Goal: Contribute content: Contribute content

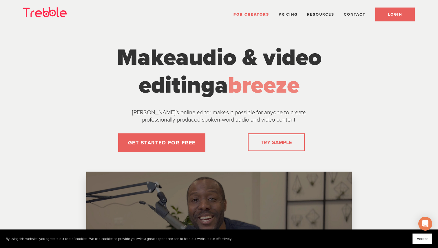
click at [391, 14] on span "LOGIN" at bounding box center [395, 14] width 14 height 5
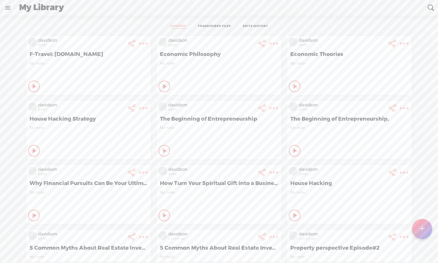
click at [38, 88] on icon at bounding box center [35, 86] width 6 height 6
click at [165, 88] on icon at bounding box center [165, 86] width 6 height 6
click at [36, 89] on icon at bounding box center [35, 86] width 6 height 6
click at [36, 149] on icon at bounding box center [34, 151] width 6 height 6
click at [38, 89] on icon at bounding box center [35, 86] width 6 height 6
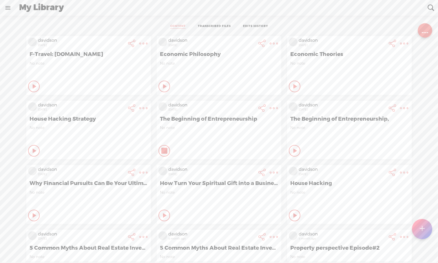
click at [163, 151] on icon at bounding box center [165, 151] width 6 height 6
click at [34, 89] on icon at bounding box center [35, 86] width 6 height 6
click at [36, 149] on icon at bounding box center [34, 151] width 6 height 6
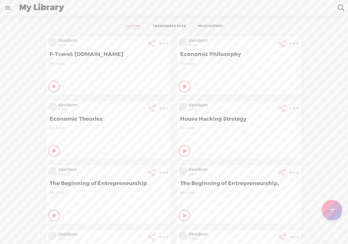
click at [333, 206] on t at bounding box center [331, 209] width 5 height 13
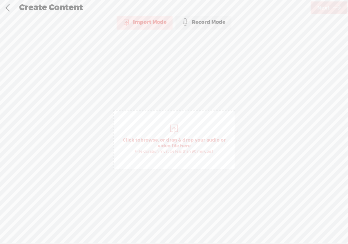
click at [170, 130] on div at bounding box center [174, 129] width 12 height 12
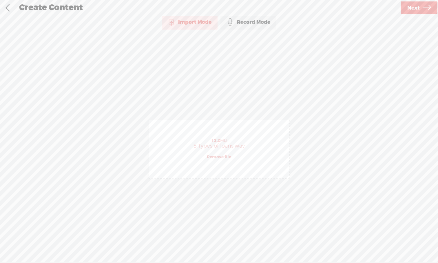
click at [347, 9] on span "Next" at bounding box center [413, 8] width 12 height 15
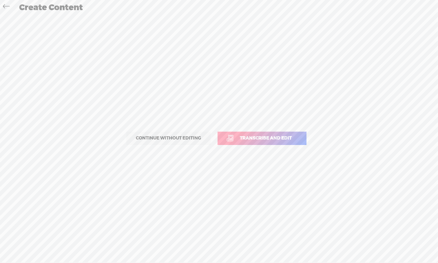
click at [347, 9] on div "Create Content" at bounding box center [226, 7] width 423 height 15
click at [266, 141] on span "Transcribe and edit" at bounding box center [266, 138] width 64 height 7
click at [0, 0] on select "Choose a language Afrikaans Albanian Amharic Arabic, Gulf Arabic, Modern Standa…" at bounding box center [0, 0] width 0 height 0
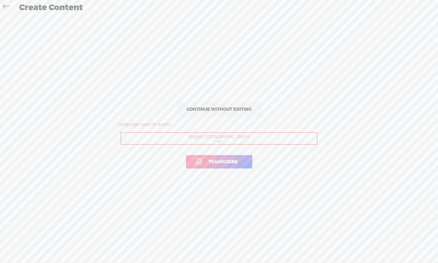
click at [215, 163] on span "Transcribe" at bounding box center [222, 161] width 41 height 7
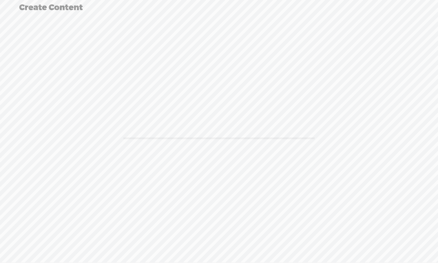
click at [215, 163] on div at bounding box center [219, 138] width 426 height 140
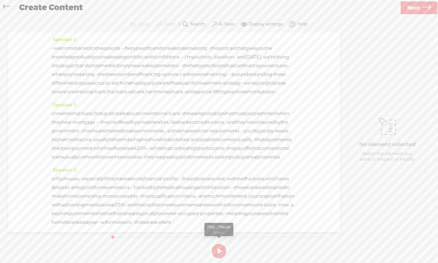
click at [220, 243] on button at bounding box center [219, 251] width 14 height 14
click at [220, 243] on section at bounding box center [219, 250] width 221 height 19
click at [220, 243] on button at bounding box center [219, 251] width 14 height 14
click at [221, 243] on button at bounding box center [219, 251] width 14 height 14
click at [221, 243] on section at bounding box center [219, 250] width 221 height 19
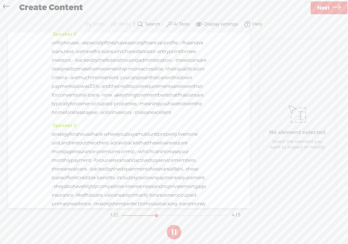
scroll to position [207, 0]
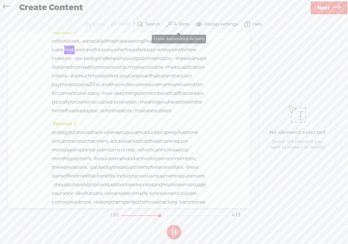
click at [183, 26] on label "AI Tools" at bounding box center [181, 24] width 16 height 6
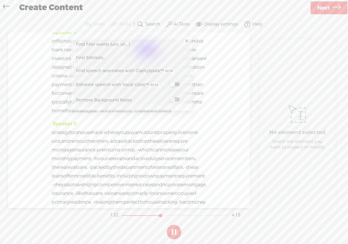
click at [178, 84] on span at bounding box center [174, 84] width 10 height 4
click at [176, 101] on label at bounding box center [174, 99] width 25 height 7
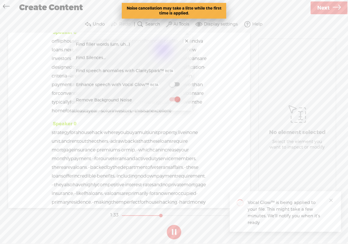
click at [217, 120] on div "Speaker 0 · · welcome back to to the episode, · · · five types of loans for rea…" at bounding box center [129, 119] width 242 height 175
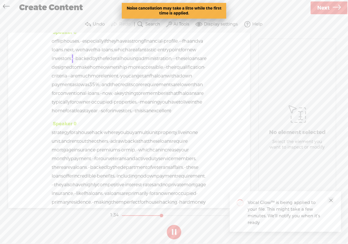
click at [330, 201] on icon "close" at bounding box center [330, 200] width 4 height 4
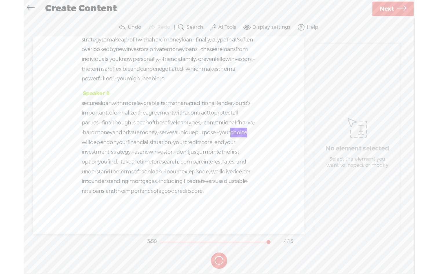
scroll to position [612, 0]
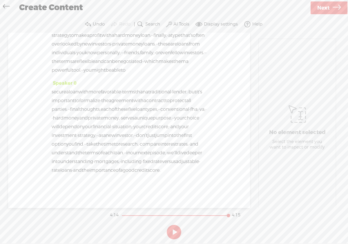
drag, startPoint x: 87, startPoint y: 168, endPoint x: 92, endPoint y: 116, distance: 52.7
click at [92, 116] on div "secure a loan with more favorable · terms than a traditional · lender, · but it…" at bounding box center [129, 130] width 155 height 87
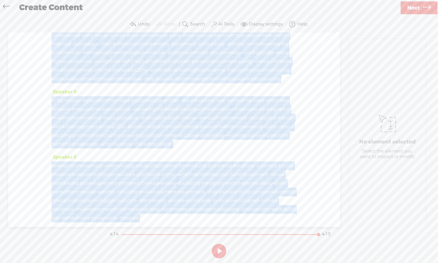
scroll to position [0, 0]
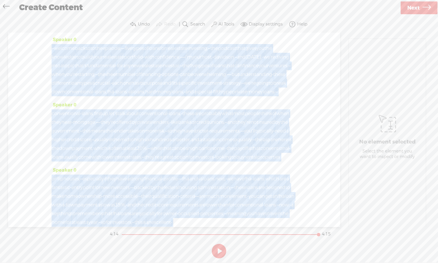
drag, startPoint x: 173, startPoint y: 188, endPoint x: 188, endPoint y: 30, distance: 158.9
click at [188, 30] on div "Trebble audio editor works best with Google Chrome or Firefox. Please switch yo…" at bounding box center [219, 138] width 426 height 244
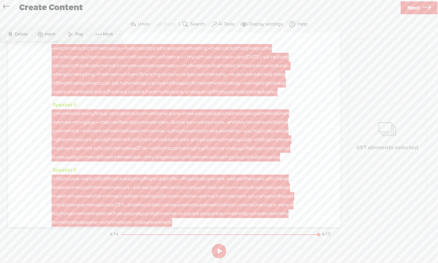
click at [49, 35] on span "Insert" at bounding box center [51, 35] width 12 height 6
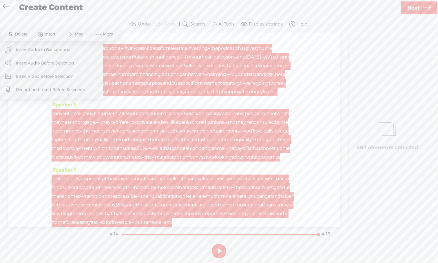
click at [49, 59] on span "Insert Audio Before Selection" at bounding box center [45, 62] width 81 height 13
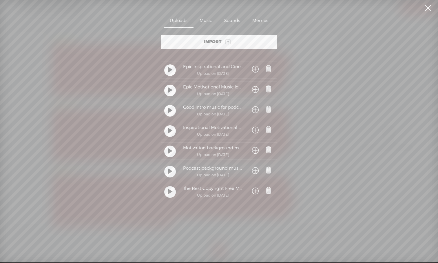
click at [168, 193] on t at bounding box center [170, 192] width 4 height 11
click at [168, 193] on t at bounding box center [170, 191] width 4 height 11
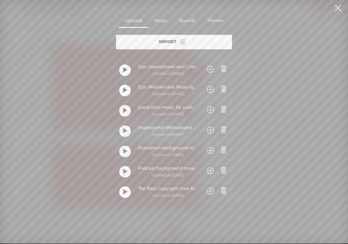
click at [123, 193] on t at bounding box center [125, 192] width 4 height 11
click at [209, 192] on span at bounding box center [210, 191] width 7 height 11
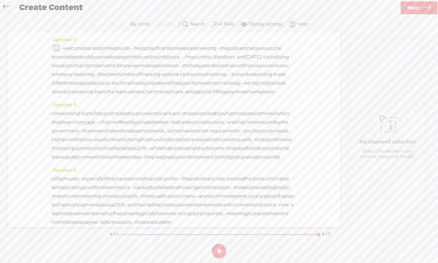
click at [56, 46] on span at bounding box center [56, 47] width 7 height 7
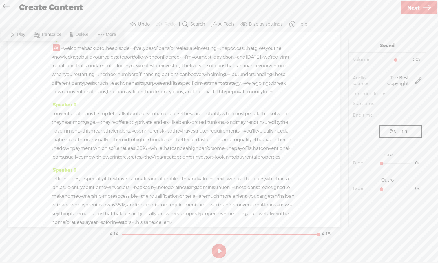
click at [16, 36] on span at bounding box center [12, 35] width 9 height 10
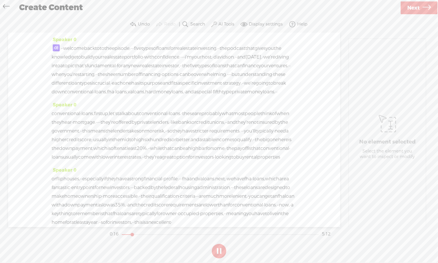
click at [334, 180] on div "Speaker 0 · · welcome back to to the episode, · · · five types of loans for rea…" at bounding box center [174, 129] width 332 height 194
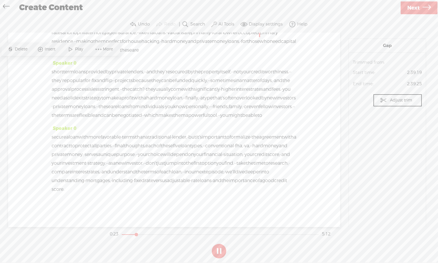
scroll to position [333, 0]
click at [220, 243] on button at bounding box center [219, 251] width 14 height 14
click at [224, 194] on div "Speaker 0 secure a loan with more favorable · terms than a traditional · lender…" at bounding box center [174, 161] width 245 height 74
drag, startPoint x: 219, startPoint y: 189, endPoint x: 114, endPoint y: 152, distance: 110.6
click at [114, 152] on div "secure a loan with more favorable · terms than a traditional · lender, · but it…" at bounding box center [174, 163] width 245 height 61
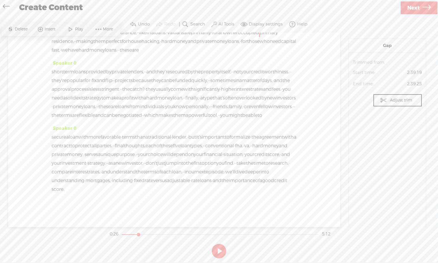
click at [64, 190] on span "score." at bounding box center [58, 189] width 13 height 9
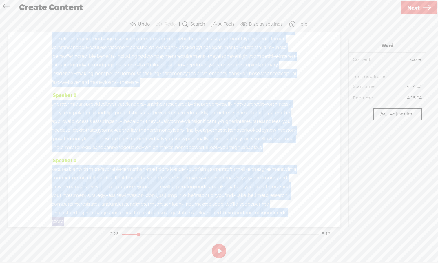
scroll to position [0, 0]
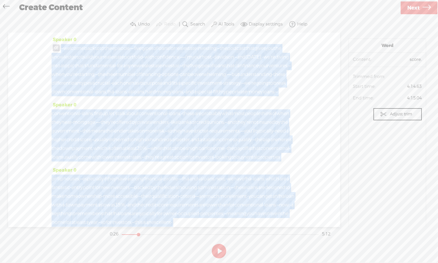
drag, startPoint x: 216, startPoint y: 189, endPoint x: 48, endPoint y: -8, distance: 259.3
click at [48, 0] on html "You have 20 minutes of transcription remaining. Upgrade to increase your limit …" at bounding box center [219, 131] width 438 height 262
click at [56, 48] on span at bounding box center [56, 47] width 7 height 7
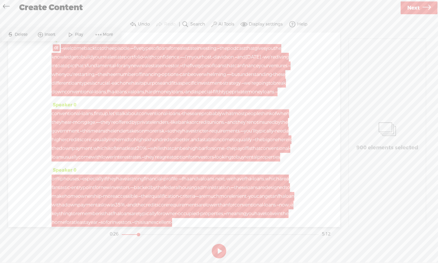
click at [19, 36] on span "Delete" at bounding box center [22, 35] width 14 height 6
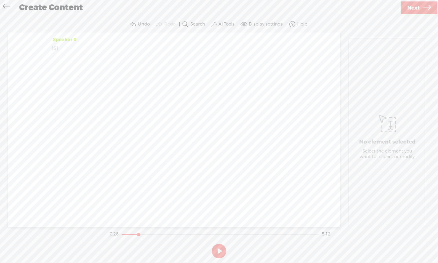
click at [68, 52] on span at bounding box center [64, 48] width 12 height 9
click at [7, 7] on icon at bounding box center [6, 7] width 7 height 13
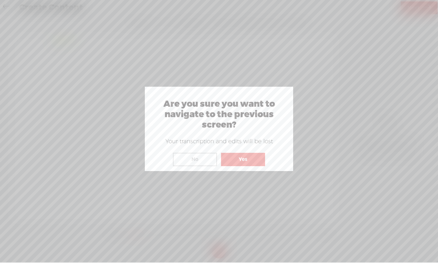
click at [258, 158] on button "Yes" at bounding box center [243, 159] width 44 height 13
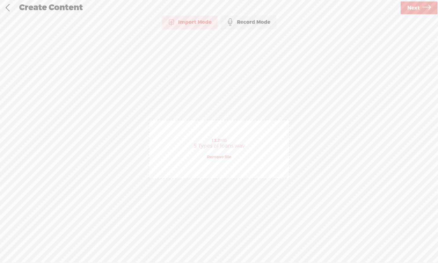
click at [347, 9] on icon at bounding box center [427, 8] width 8 height 15
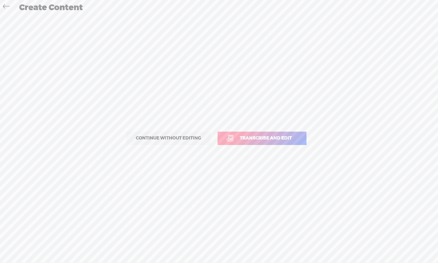
click at [290, 136] on span "Transcribe and edit" at bounding box center [266, 138] width 64 height 7
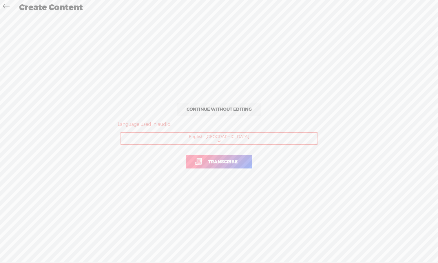
click at [239, 165] on span "Transcribe" at bounding box center [222, 161] width 41 height 7
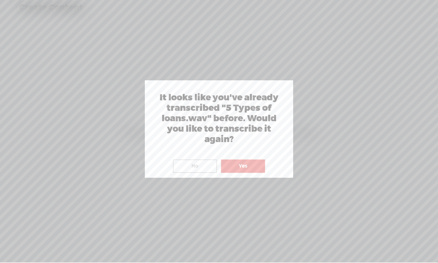
click at [242, 165] on button "Yes" at bounding box center [243, 165] width 44 height 13
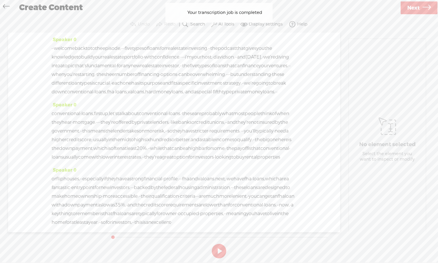
click at [228, 25] on div "Your transcription job is completed Your transcription job is completed" at bounding box center [219, 12] width 113 height 25
click at [225, 26] on label "AI Tools" at bounding box center [226, 24] width 16 height 6
click at [222, 101] on label at bounding box center [219, 99] width 25 height 7
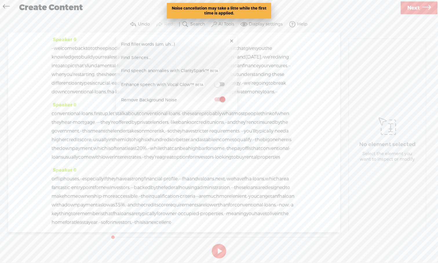
click at [273, 118] on div "Speaker 0 conventional · loans, first up, let's talk about conventional · loans…" at bounding box center [174, 133] width 245 height 65
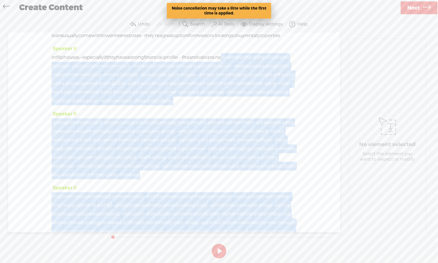
scroll to position [328, 0]
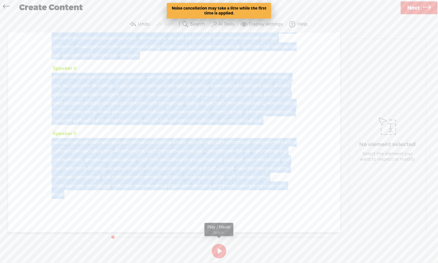
drag, startPoint x: 274, startPoint y: 215, endPoint x: 275, endPoint y: 255, distance: 40.9
click at [275, 243] on div "Trebble audio editor works best with Google Chrome or Firefox. Please switch yo…" at bounding box center [219, 138] width 426 height 244
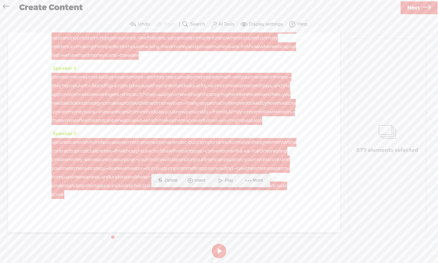
click at [251, 198] on div "Speaker 0 secure a loan with more favorable · terms than a traditional · lender…" at bounding box center [174, 166] width 245 height 74
click at [186, 166] on span "into" at bounding box center [181, 168] width 9 height 9
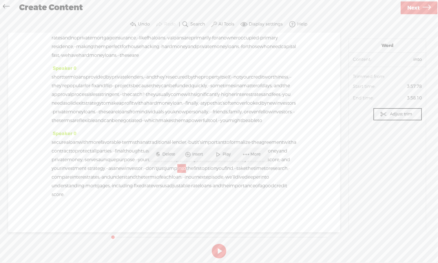
drag, startPoint x: 219, startPoint y: 194, endPoint x: 199, endPoint y: 196, distance: 19.8
click at [199, 196] on div "secure a loan with more favorable · terms than a traditional · lender, · but it…" at bounding box center [174, 168] width 245 height 61
click at [64, 196] on span "score." at bounding box center [58, 194] width 13 height 9
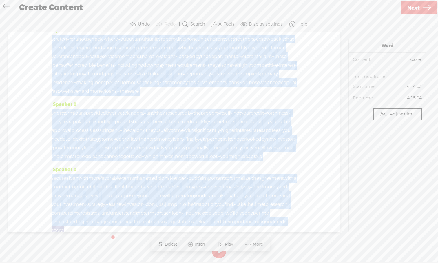
scroll to position [0, 0]
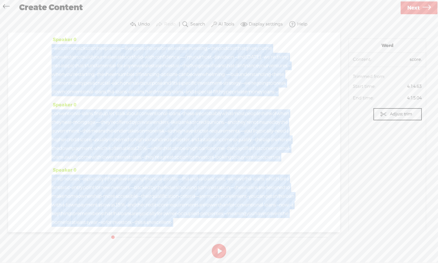
drag, startPoint x: 216, startPoint y: 194, endPoint x: 75, endPoint y: -14, distance: 251.2
click at [75, 0] on html "You have 16 minutes of transcription remaining. Upgrade to increase your limit …" at bounding box center [219, 131] width 438 height 262
click at [317, 118] on div "Speaker 0 · · welcome back to to the episode, · · · five types of loans for rea…" at bounding box center [174, 132] width 332 height 200
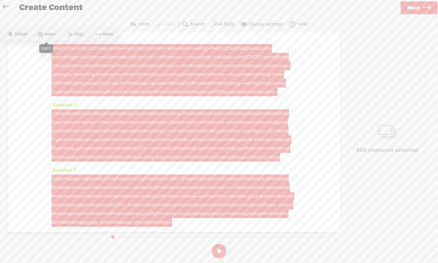
click at [41, 33] on span at bounding box center [40, 34] width 9 height 10
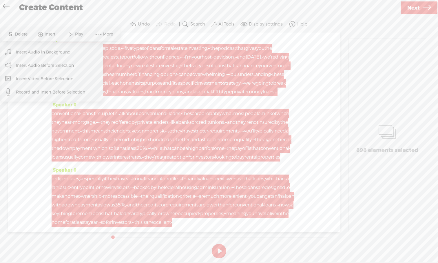
click at [53, 54] on span "Insert Audio in Background" at bounding box center [44, 51] width 78 height 13
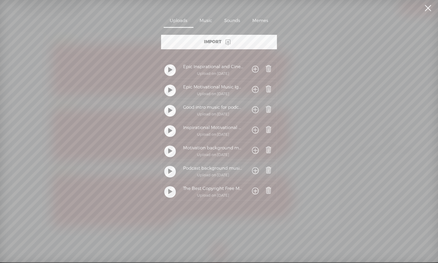
click at [171, 191] on div at bounding box center [170, 192] width 12 height 12
click at [252, 191] on span at bounding box center [255, 191] width 7 height 11
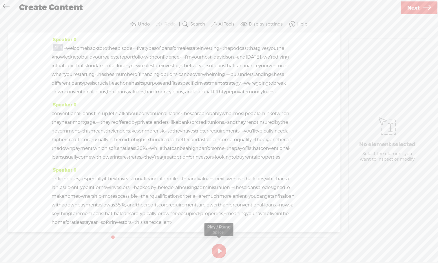
click at [222, 243] on button at bounding box center [219, 251] width 14 height 14
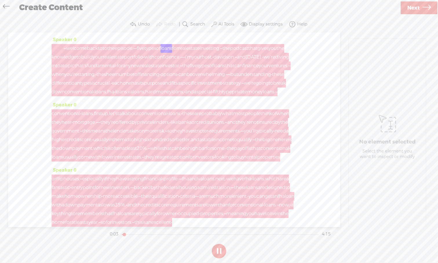
click at [59, 47] on div at bounding box center [58, 48] width 13 height 9
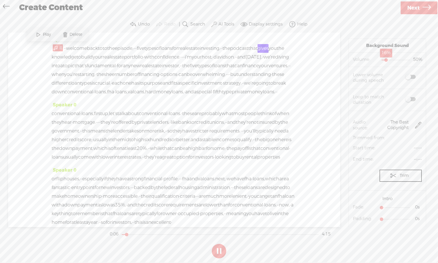
drag, startPoint x: 394, startPoint y: 58, endPoint x: 384, endPoint y: 61, distance: 10.1
click at [347, 61] on div at bounding box center [386, 60] width 13 height 13
click at [347, 76] on span at bounding box center [410, 77] width 10 height 4
drag, startPoint x: 387, startPoint y: 59, endPoint x: 401, endPoint y: 59, distance: 14.2
click at [347, 59] on div at bounding box center [400, 60] width 13 height 13
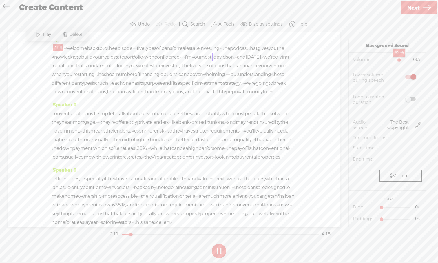
click at [347, 60] on div at bounding box center [399, 60] width 13 height 13
click at [347, 60] on div at bounding box center [396, 60] width 13 height 13
click at [347, 101] on label at bounding box center [404, 99] width 31 height 12
click at [221, 243] on button at bounding box center [219, 251] width 14 height 14
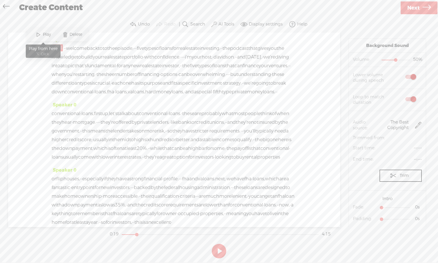
click at [47, 38] on span "Play" at bounding box center [43, 35] width 29 height 10
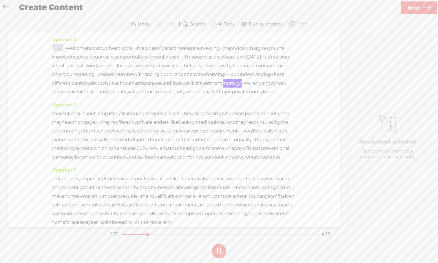
click at [219, 243] on button at bounding box center [219, 251] width 14 height 14
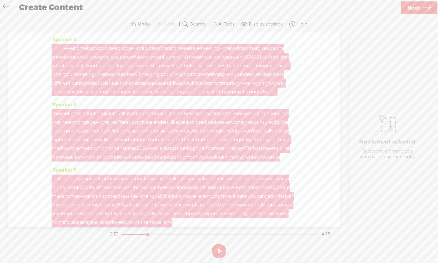
click at [59, 48] on div at bounding box center [58, 48] width 13 height 9
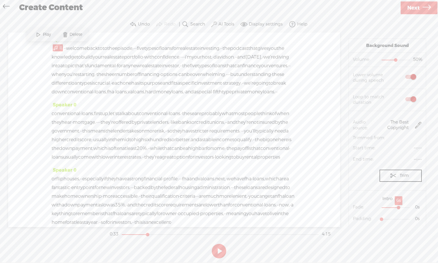
drag, startPoint x: 382, startPoint y: 207, endPoint x: 401, endPoint y: 207, distance: 18.3
click at [347, 207] on div at bounding box center [399, 207] width 13 height 13
drag, startPoint x: 382, startPoint y: 219, endPoint x: 399, endPoint y: 220, distance: 16.5
click at [347, 220] on div at bounding box center [399, 219] width 13 height 13
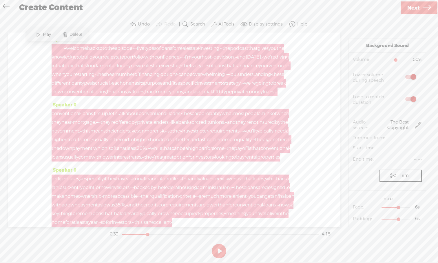
click at [56, 50] on div at bounding box center [58, 48] width 13 height 9
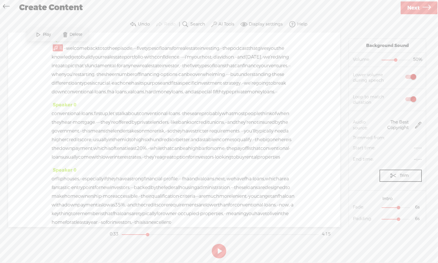
click at [37, 35] on span at bounding box center [38, 35] width 9 height 10
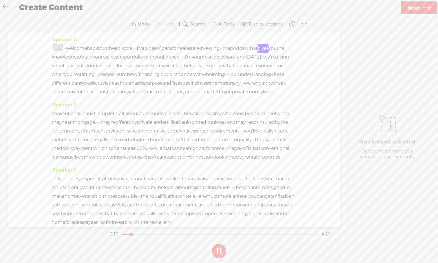
click at [219, 25] on label "AI Tools" at bounding box center [226, 24] width 16 height 6
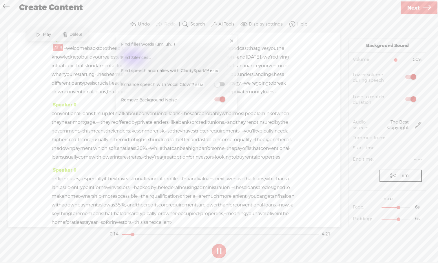
click at [310, 120] on div "Speaker 0 · · welcome back to to the episode, · · · five types of loans for rea…" at bounding box center [174, 129] width 332 height 194
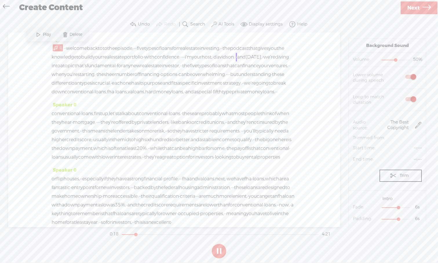
click at [331, 171] on div "Speaker 0 · · welcome back to to the episode, · · · five types of loans for rea…" at bounding box center [174, 129] width 332 height 194
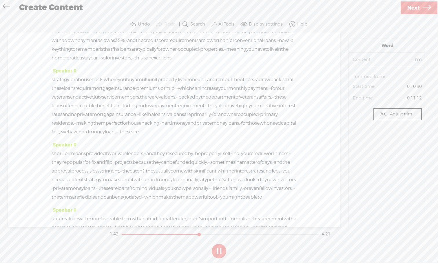
scroll to position [168, 0]
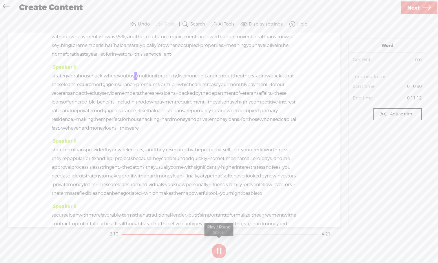
click at [216, 243] on button at bounding box center [219, 251] width 14 height 14
drag, startPoint x: 195, startPoint y: 70, endPoint x: 112, endPoint y: 82, distance: 83.9
click at [112, 59] on div "or flip houses, · · especially if they have a strong financial · profile. · · ·…" at bounding box center [174, 32] width 245 height 52
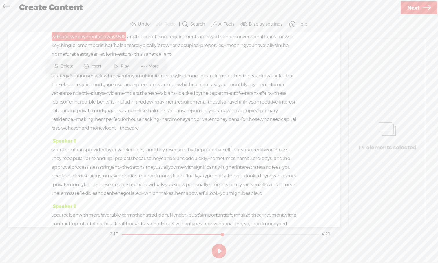
click at [66, 68] on span "Delete" at bounding box center [68, 66] width 14 height 6
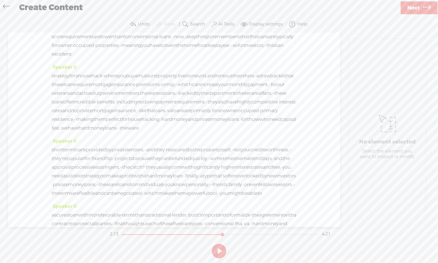
click at [233, 15] on span "have" at bounding box center [238, 10] width 11 height 9
click at [71, 40] on span at bounding box center [70, 40] width 9 height 10
click at [222, 26] on label "AI Tools" at bounding box center [226, 24] width 16 height 6
click at [224, 84] on span at bounding box center [219, 84] width 10 height 4
click at [321, 87] on div "Speaker 0 · · welcome back to to the episode, · · · five types of loans for rea…" at bounding box center [174, 129] width 332 height 194
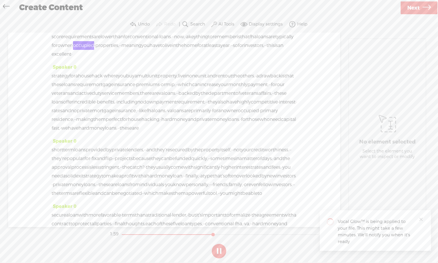
click at [219, 32] on span "more" at bounding box center [225, 28] width 12 height 9
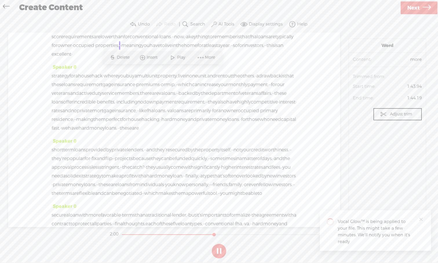
click at [173, 61] on span at bounding box center [172, 57] width 9 height 10
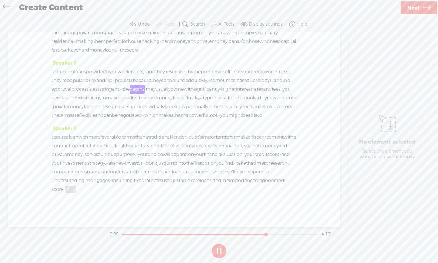
scroll to position [324, 0]
click at [88, 188] on span at bounding box center [82, 189] width 12 height 9
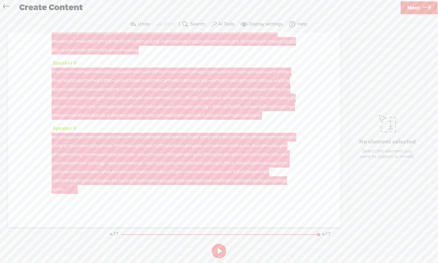
click at [78, 190] on div at bounding box center [70, 189] width 13 height 9
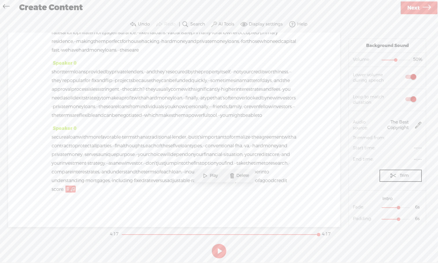
click at [88, 191] on span at bounding box center [82, 189] width 12 height 9
click at [64, 187] on span "score." at bounding box center [58, 189] width 13 height 9
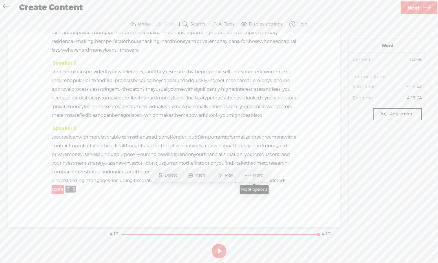
click at [248, 176] on span at bounding box center [248, 175] width 9 height 10
click at [88, 187] on span at bounding box center [82, 189] width 12 height 9
click at [64, 189] on span "score." at bounding box center [58, 189] width 13 height 9
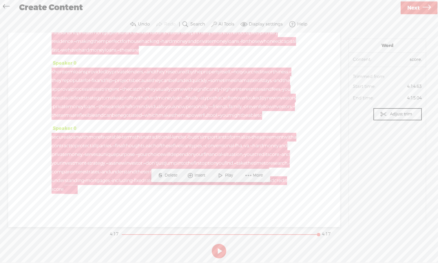
click at [78, 189] on div at bounding box center [70, 189] width 13 height 9
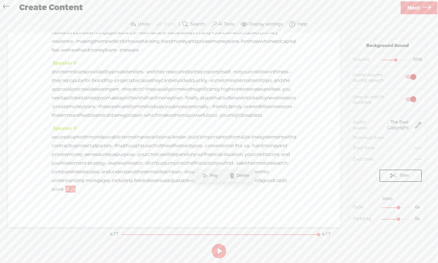
click at [305, 151] on div "Speaker 0 · · welcome back to to the episode, · · · five types of loans for rea…" at bounding box center [174, 129] width 332 height 194
click at [88, 189] on span at bounding box center [82, 189] width 12 height 9
click at [110, 175] on span "and" at bounding box center [105, 171] width 9 height 9
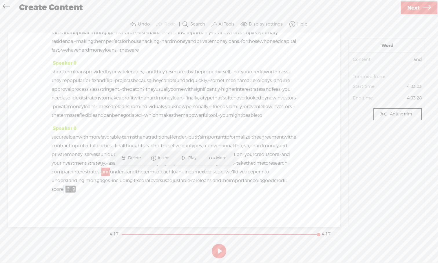
drag, startPoint x: 216, startPoint y: 190, endPoint x: 213, endPoint y: 190, distance: 3.2
click at [64, 190] on span "score." at bounding box center [58, 189] width 13 height 9
click at [88, 189] on span at bounding box center [82, 189] width 12 height 9
click at [64, 188] on span "score." at bounding box center [58, 189] width 13 height 9
click at [247, 190] on div "secure a loan with more favorable · terms than a traditional · lender, · but it…" at bounding box center [174, 163] width 245 height 61
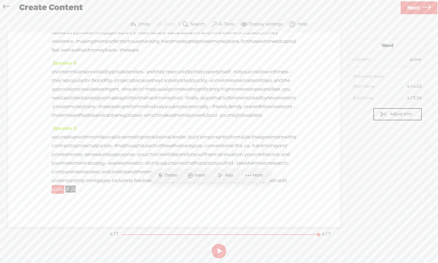
click at [274, 197] on div "Speaker 0 secure a loan with more favorable · terms than a traditional · lender…" at bounding box center [174, 161] width 245 height 74
click at [98, 150] on span "serves" at bounding box center [91, 154] width 13 height 9
click at [72, 174] on span "compare" at bounding box center [62, 171] width 21 height 9
click at [128, 160] on span at bounding box center [129, 158] width 9 height 10
click at [225, 176] on span "we'll" at bounding box center [230, 171] width 10 height 9
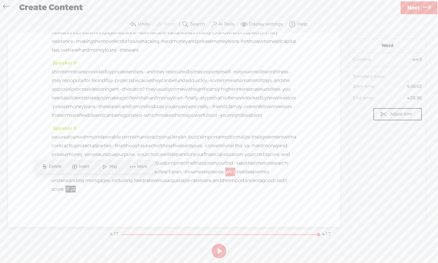
click at [106, 169] on span at bounding box center [105, 166] width 9 height 10
click at [72, 170] on span "compare" at bounding box center [62, 171] width 21 height 9
click at [128, 158] on span at bounding box center [129, 158] width 9 height 10
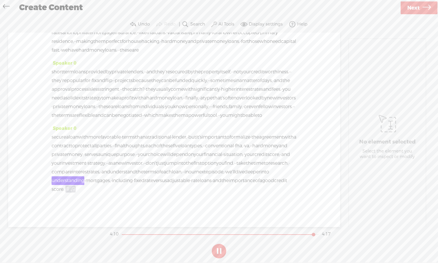
click at [94, 165] on span "strategy." at bounding box center [96, 163] width 19 height 9
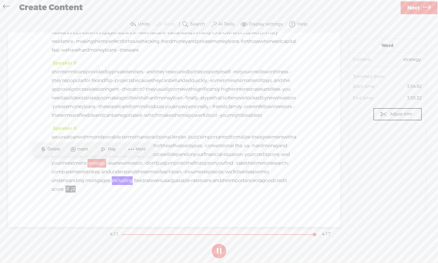
click at [107, 151] on span at bounding box center [103, 149] width 9 height 10
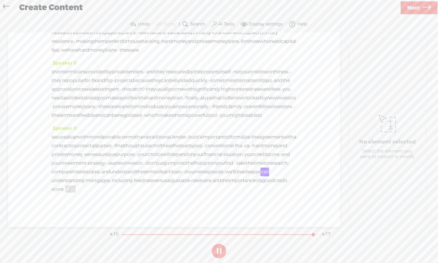
click at [220, 243] on button at bounding box center [219, 251] width 14 height 14
drag, startPoint x: 273, startPoint y: 169, endPoint x: 276, endPoint y: 185, distance: 16.1
click at [276, 186] on div "secure a loan with more favorable · terms than a traditional · lender, · but it…" at bounding box center [174, 163] width 245 height 61
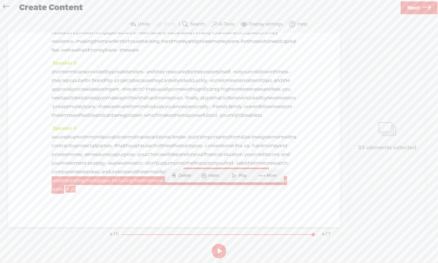
click at [182, 178] on span "Delete" at bounding box center [185, 176] width 14 height 6
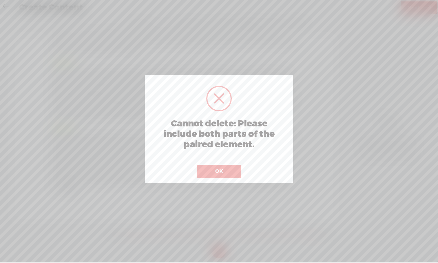
click at [239, 174] on button "OK" at bounding box center [219, 171] width 44 height 13
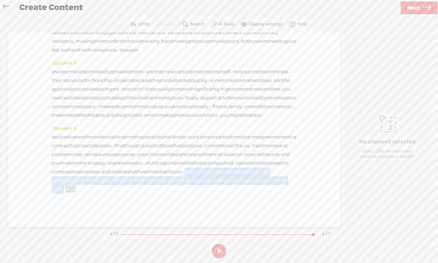
drag, startPoint x: 275, startPoint y: 171, endPoint x: 216, endPoint y: 187, distance: 61.8
click at [216, 187] on div "secure a loan with more favorable · terms than a traditional · lender, · but it…" at bounding box center [174, 163] width 245 height 61
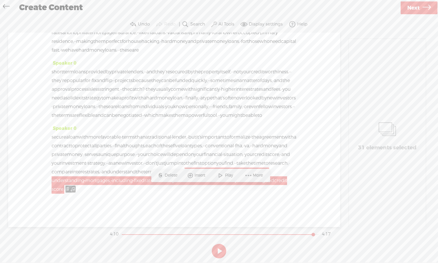
click at [173, 178] on span "Delete" at bounding box center [172, 175] width 14 height 6
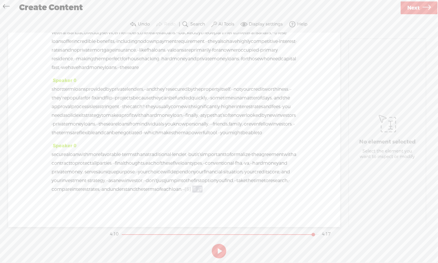
click at [143, 176] on span "investor," at bounding box center [134, 180] width 18 height 9
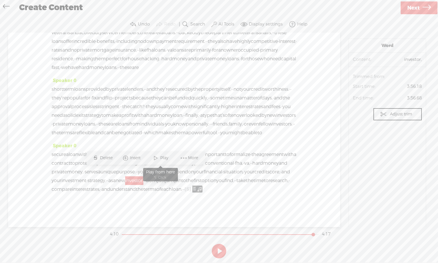
click at [158, 159] on span at bounding box center [155, 158] width 9 height 10
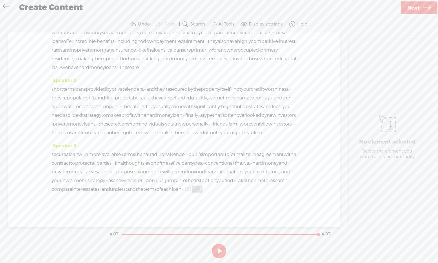
click at [259, 150] on span "agreement" at bounding box center [271, 154] width 25 height 9
click at [117, 133] on span "Play" at bounding box center [122, 132] width 10 height 6
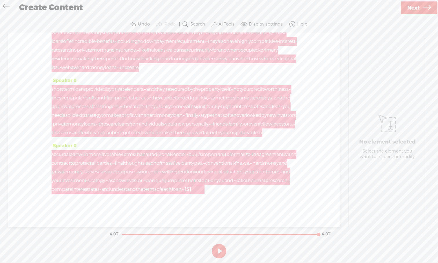
click at [205, 185] on div at bounding box center [197, 189] width 13 height 9
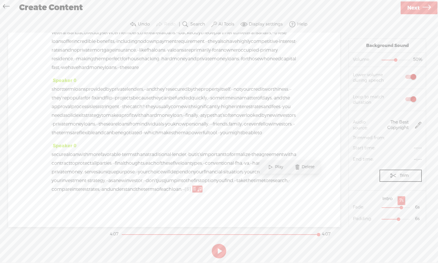
drag, startPoint x: 398, startPoint y: 207, endPoint x: 402, endPoint y: 208, distance: 3.5
click at [347, 208] on div at bounding box center [401, 207] width 13 height 13
drag, startPoint x: 399, startPoint y: 219, endPoint x: 391, endPoint y: 220, distance: 7.9
click at [347, 220] on div at bounding box center [390, 219] width 13 height 13
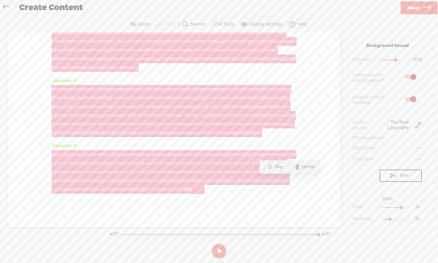
click at [205, 185] on div at bounding box center [197, 189] width 13 height 9
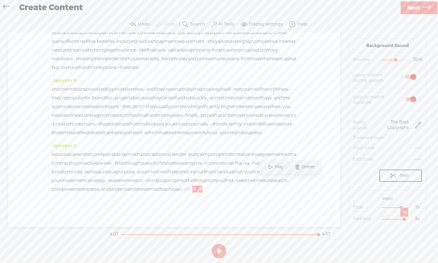
drag, startPoint x: 390, startPoint y: 218, endPoint x: 405, endPoint y: 218, distance: 15.1
click at [347, 218] on div at bounding box center [404, 219] width 13 height 13
drag, startPoint x: 401, startPoint y: 208, endPoint x: 408, endPoint y: 208, distance: 6.7
click at [347, 208] on div at bounding box center [407, 207] width 13 height 13
drag, startPoint x: 404, startPoint y: 220, endPoint x: 410, endPoint y: 220, distance: 5.5
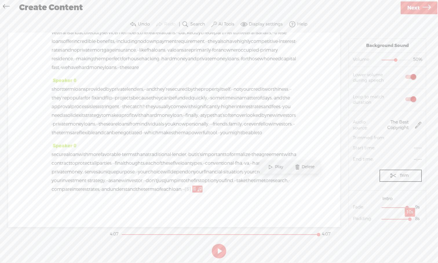
click at [347, 220] on div at bounding box center [410, 219] width 13 height 13
click at [254, 167] on span "credit" at bounding box center [260, 171] width 13 height 9
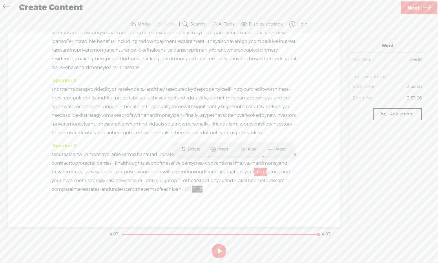
click at [243, 151] on span at bounding box center [243, 149] width 9 height 10
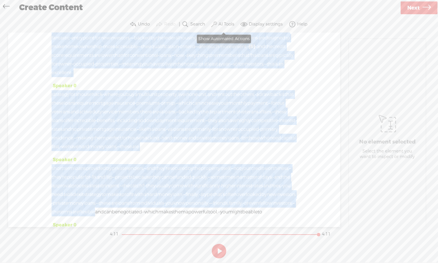
scroll to position [0, 0]
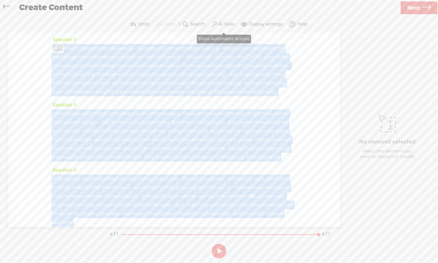
drag, startPoint x: 208, startPoint y: 106, endPoint x: 213, endPoint y: 27, distance: 78.7
click at [213, 27] on div "Trebble audio editor works best with Google Chrome or Firefox. Please switch yo…" at bounding box center [219, 138] width 426 height 244
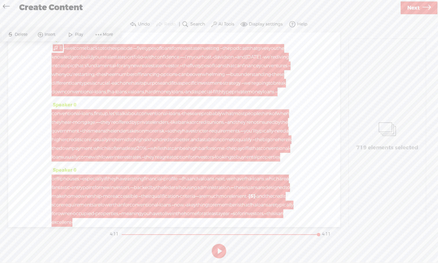
click at [223, 25] on label "AI Tools" at bounding box center [226, 24] width 16 height 6
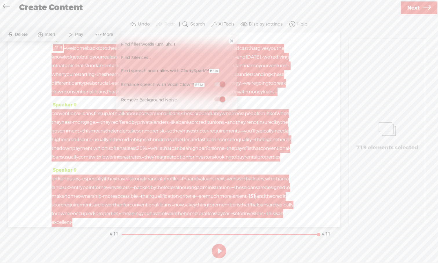
click at [213, 61] on span "davidson." at bounding box center [223, 57] width 21 height 9
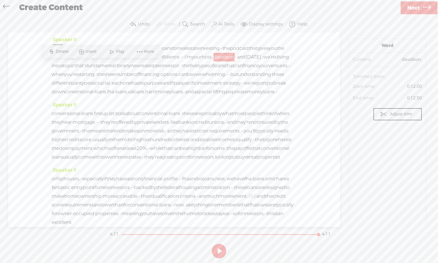
click at [43, 65] on div "Speaker 0 · · welcome back to to the episode, · · · five types of loans for rea…" at bounding box center [174, 129] width 332 height 194
drag, startPoint x: 162, startPoint y: 73, endPoint x: 161, endPoint y: 30, distance: 42.6
click at [161, 30] on div "Trebble audio editor works best with Google Chrome or Firefox. Please switch yo…" at bounding box center [219, 138] width 426 height 244
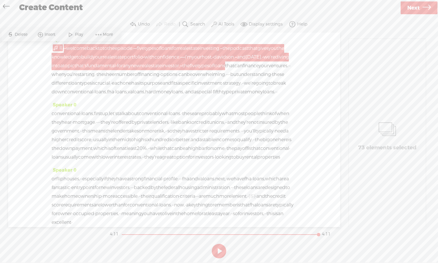
click at [69, 36] on span at bounding box center [70, 35] width 9 height 10
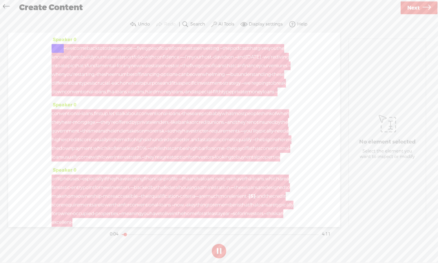
click at [57, 46] on div at bounding box center [58, 48] width 13 height 9
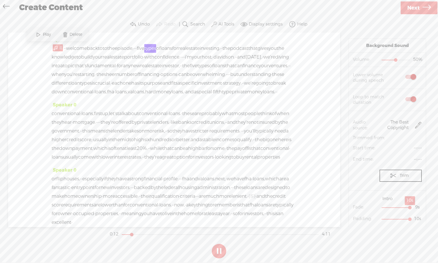
drag, startPoint x: 408, startPoint y: 206, endPoint x: 412, endPoint y: 206, distance: 3.5
click at [347, 206] on div at bounding box center [410, 207] width 13 height 13
click at [41, 35] on span at bounding box center [38, 35] width 9 height 10
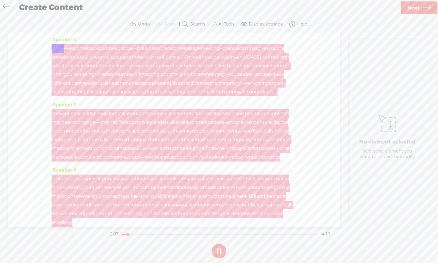
click at [59, 48] on div at bounding box center [58, 48] width 13 height 9
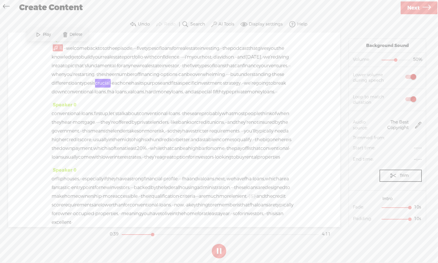
click at [216, 243] on button at bounding box center [219, 251] width 14 height 14
click at [220, 243] on button at bounding box center [219, 251] width 14 height 14
click at [162, 183] on span "financial" at bounding box center [153, 178] width 19 height 9
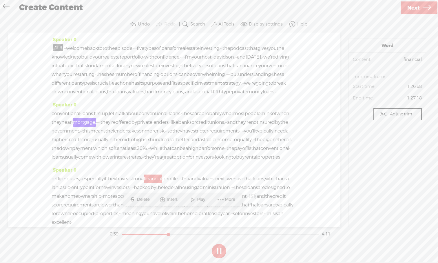
click at [221, 243] on button at bounding box center [219, 251] width 14 height 14
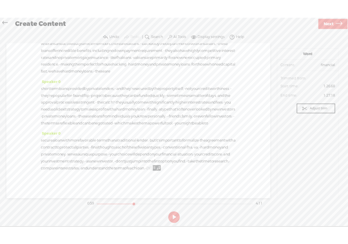
scroll to position [315, 0]
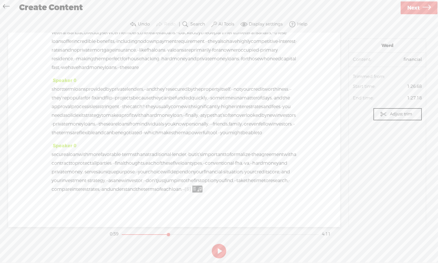
drag, startPoint x: 253, startPoint y: 214, endPoint x: 251, endPoint y: 229, distance: 15.3
click at [251, 229] on div "Trebble audio editor works best with Google Chrome or Firefox. Please switch yo…" at bounding box center [219, 138] width 426 height 244
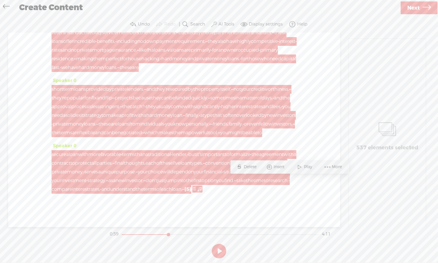
click at [284, 150] on span "with" at bounding box center [289, 154] width 10 height 9
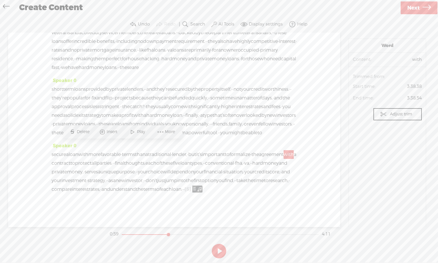
click at [132, 132] on span at bounding box center [132, 132] width 9 height 10
click at [347, 11] on icon at bounding box center [427, 8] width 8 height 15
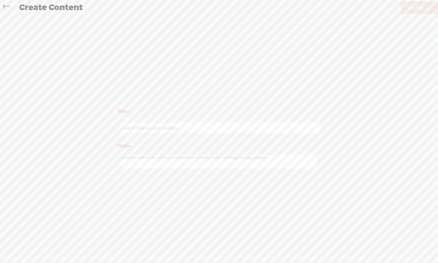
click at [276, 130] on input "text" at bounding box center [220, 128] width 198 height 11
paste input "Five types of Loans for Real Estate Investing"
click at [149, 127] on input "Discover Five types of Loans for Real Estate Investing in the [GEOGRAPHIC_DATA]." at bounding box center [220, 128] width 198 height 11
click at [340, 129] on div "Title: * Discover 5 types of Loans for Real Estate Investing in the [GEOGRAPHIC…" at bounding box center [219, 138] width 426 height 68
drag, startPoint x: 253, startPoint y: 128, endPoint x: 212, endPoint y: 130, distance: 41.2
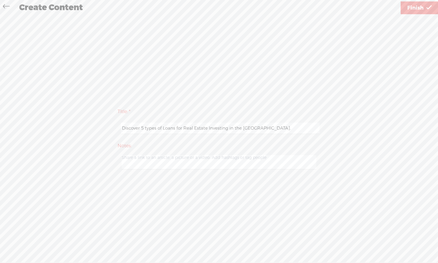
click at [211, 130] on input "Discover 5 types of Loans for Real Estate Investing in the [GEOGRAPHIC_DATA]." at bounding box center [220, 128] width 198 height 11
click at [253, 128] on input "Discover 5 types of Loans for Real Estate Investing in the [GEOGRAPHIC_DATA]." at bounding box center [220, 128] width 198 height 11
drag, startPoint x: 250, startPoint y: 128, endPoint x: 117, endPoint y: 127, distance: 132.7
click at [117, 127] on div "Title: * Discover 5 types of Loans for Real Estate Investing in the [GEOGRAPHIC…" at bounding box center [219, 138] width 426 height 68
type input "Discover 5 types of Loans for Real Estate Investing in the [GEOGRAPHIC_DATA]"
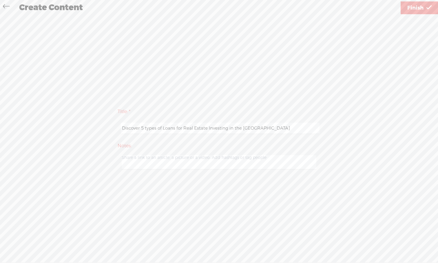
click at [347, 11] on span "Finish" at bounding box center [415, 8] width 16 height 15
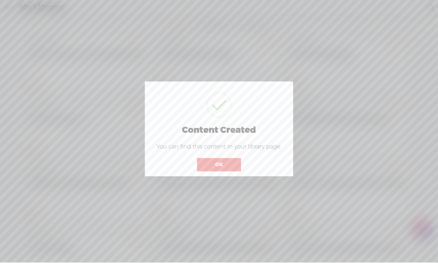
click at [236, 165] on button "OK" at bounding box center [219, 164] width 44 height 13
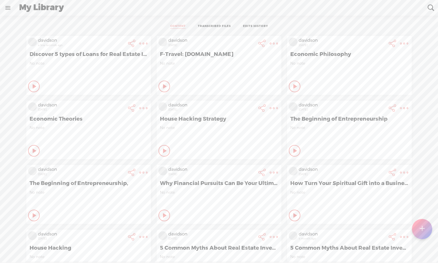
click at [141, 55] on span "Discover 5 types of Loans for Real Estate Investing in the [GEOGRAPHIC_DATA]" at bounding box center [89, 54] width 118 height 7
click at [132, 55] on span "Discover 5 types of Loans for Real Estate Investing in the [GEOGRAPHIC_DATA]" at bounding box center [89, 54] width 118 height 7
click at [143, 45] on t at bounding box center [143, 43] width 8 height 8
click at [121, 63] on link "Edit" at bounding box center [111, 62] width 65 height 13
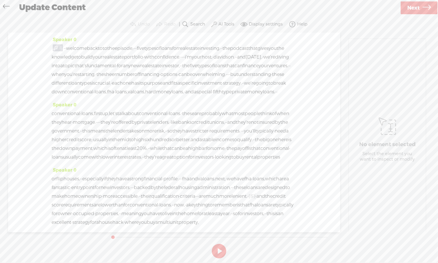
click at [347, 12] on span "Next" at bounding box center [413, 8] width 12 height 15
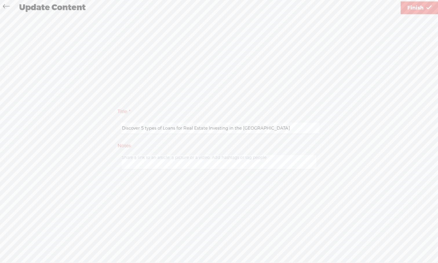
drag, startPoint x: 250, startPoint y: 127, endPoint x: 130, endPoint y: 119, distance: 120.2
click at [130, 119] on div "Title: * Discover 5 types of Loans for Real Estate Investing in the [GEOGRAPHIC…" at bounding box center [219, 122] width 203 height 33
paste input "Discovering the five main types of loans for real estate investing in the [GEOG…"
type input "Discovering the five main types of loans for real estate investing in the [GEOG…"
click at [347, 11] on span "Finish" at bounding box center [415, 8] width 16 height 15
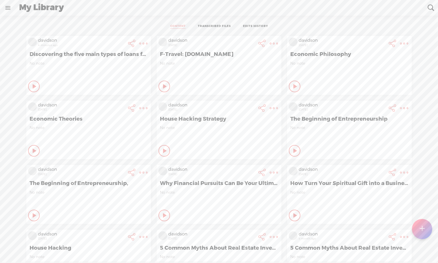
click at [35, 85] on icon at bounding box center [35, 86] width 6 height 6
click at [36, 86] on icon at bounding box center [34, 86] width 6 height 6
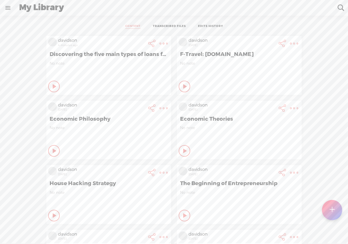
click at [160, 44] on t at bounding box center [163, 43] width 8 height 8
click at [144, 104] on link "Download Audio" at bounding box center [131, 102] width 65 height 13
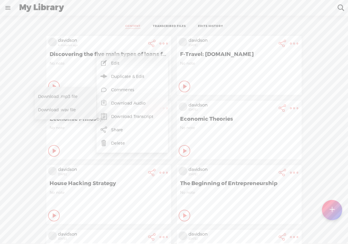
click at [76, 100] on span "Download .mp3 file" at bounding box center [63, 96] width 51 height 13
